Goal: Find specific page/section: Find specific page/section

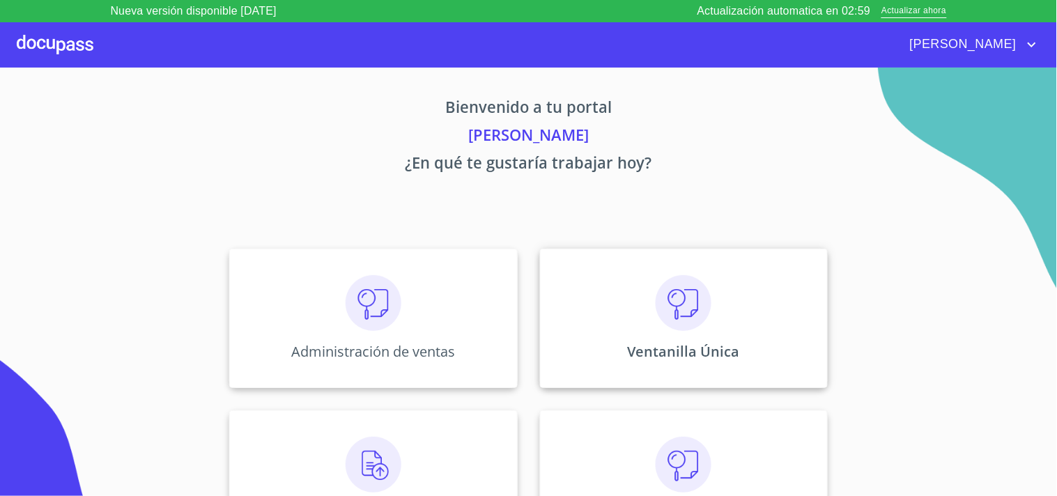
click at [697, 318] on img at bounding box center [683, 303] width 56 height 56
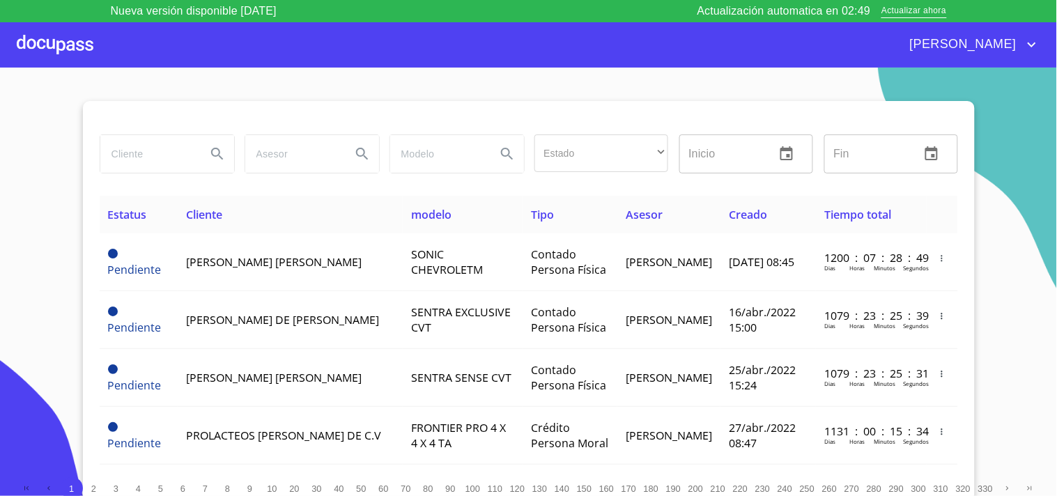
click at [157, 151] on input "search" at bounding box center [147, 154] width 95 height 38
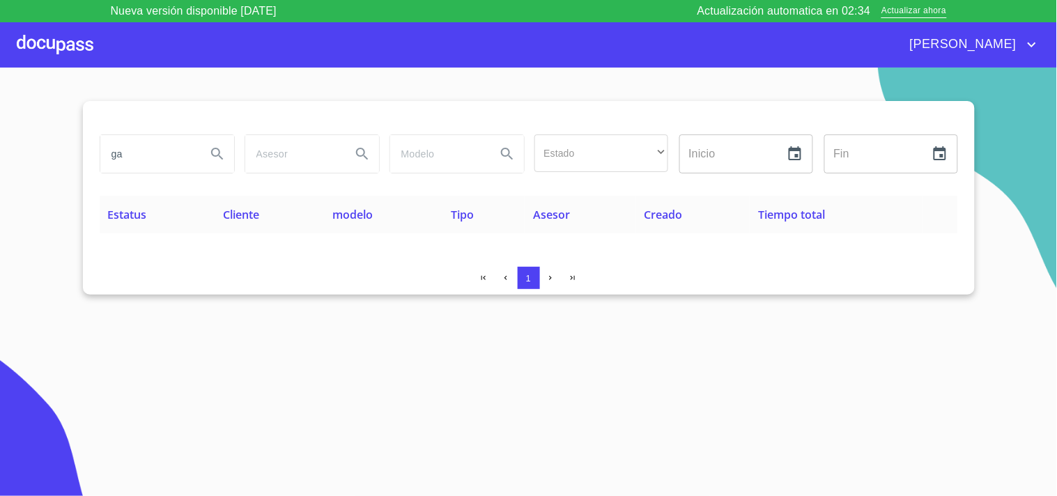
type input "g"
type input "G"
click at [174, 155] on input "JCQUELINE" at bounding box center [147, 154] width 95 height 38
type input "[PERSON_NAME]"
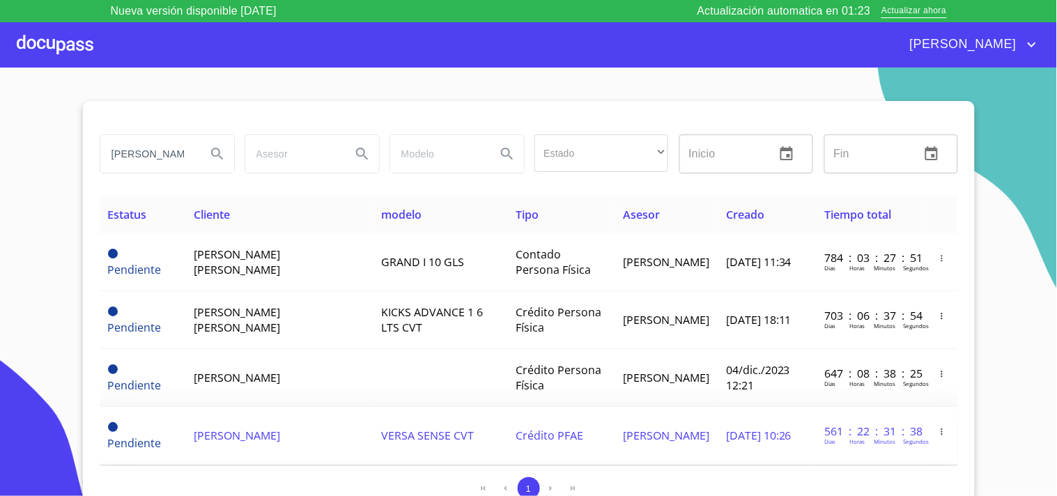
click at [373, 442] on td "VERSA SENSE CVT" at bounding box center [440, 436] width 134 height 58
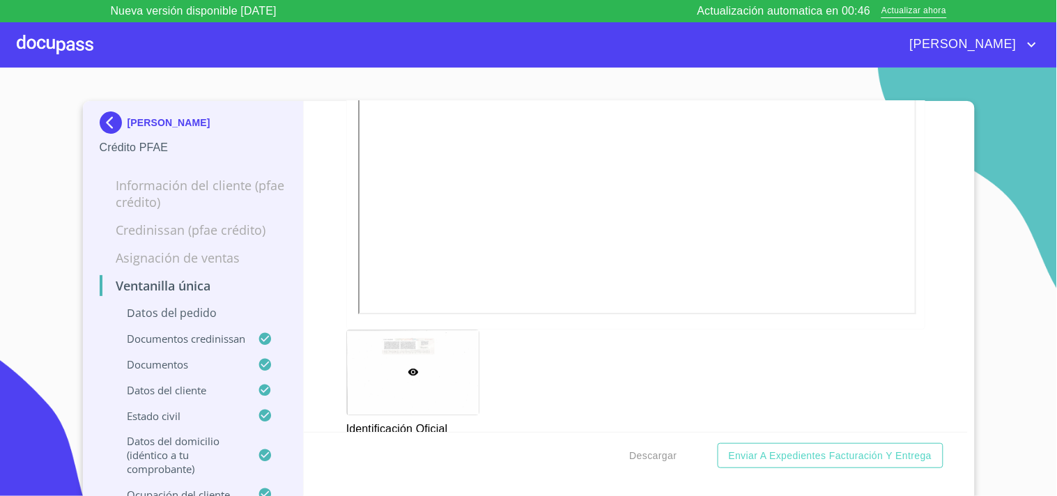
scroll to position [1006, 0]
